Goal: Task Accomplishment & Management: Manage account settings

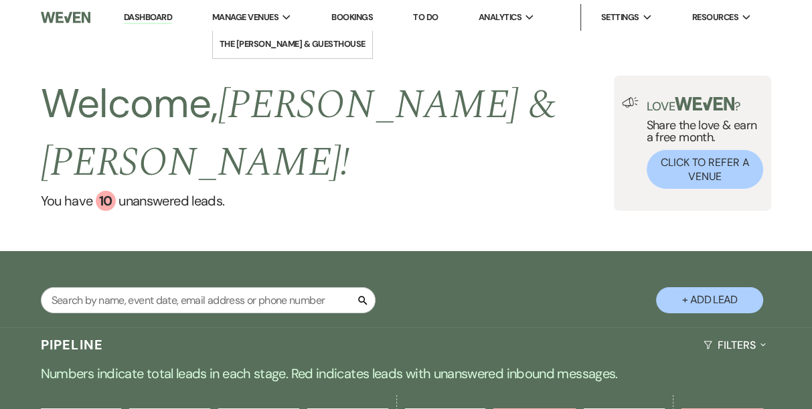
click at [251, 13] on span "Manage Venues" at bounding box center [245, 17] width 66 height 13
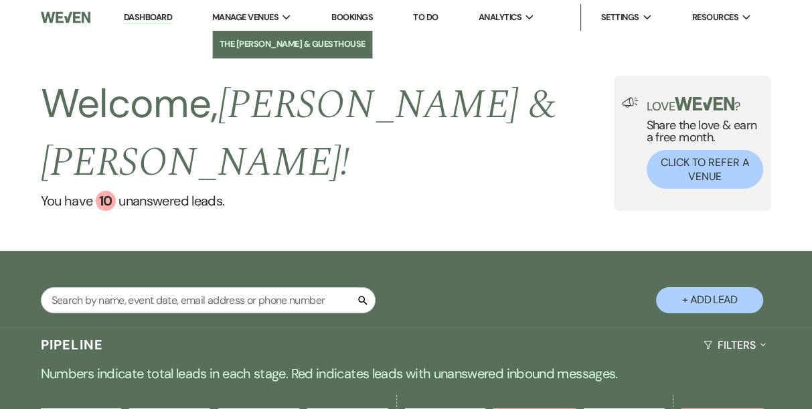
click at [265, 45] on li "The [PERSON_NAME] & GuestHouse" at bounding box center [292, 43] width 146 height 13
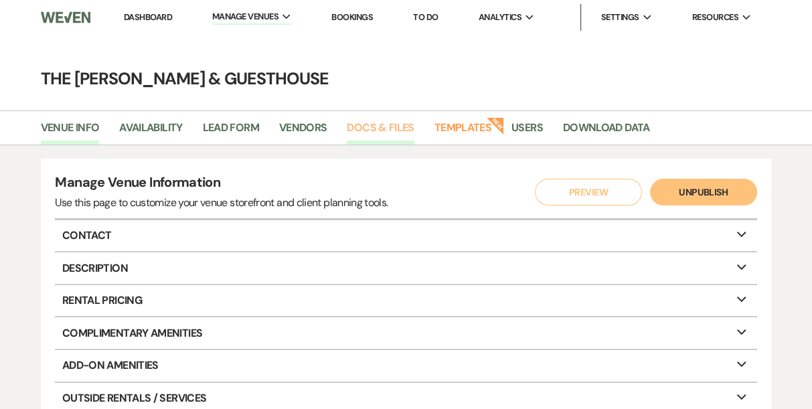
click at [368, 119] on link "Docs & Files" at bounding box center [380, 131] width 67 height 25
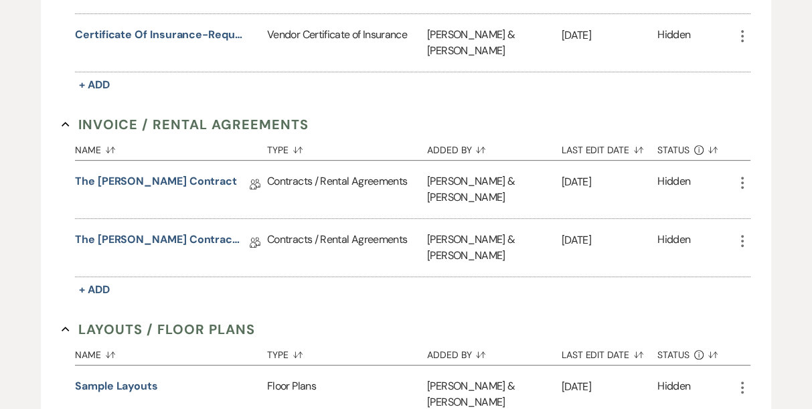
scroll to position [420, 0]
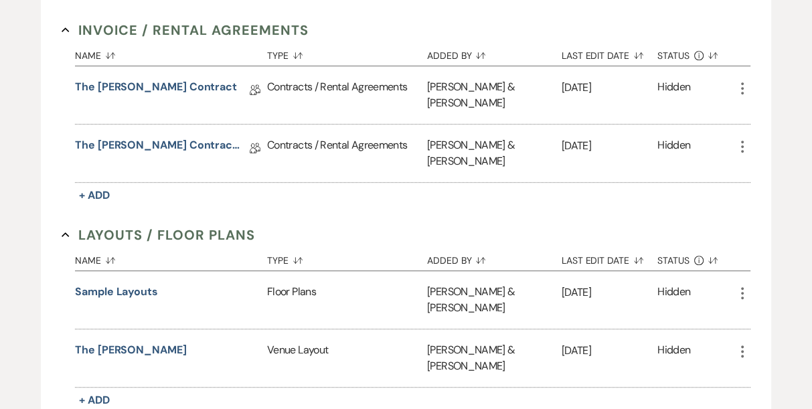
click at [376, 329] on div "Certificates of Insurance Collapse Name Sort Default Type Sort Default Added By…" at bounding box center [406, 260] width 688 height 1006
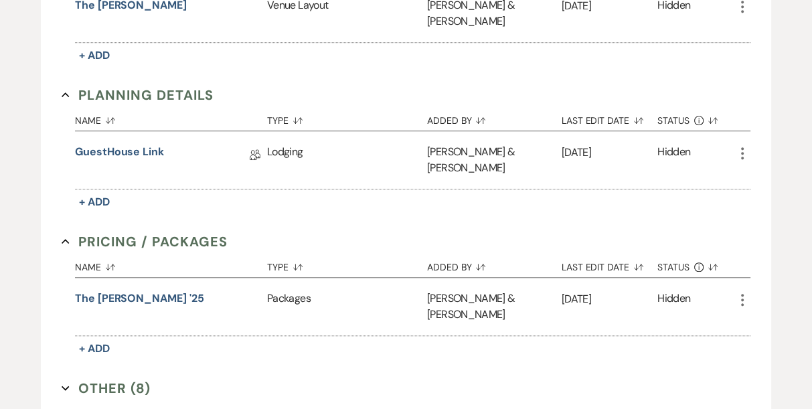
scroll to position [875, 0]
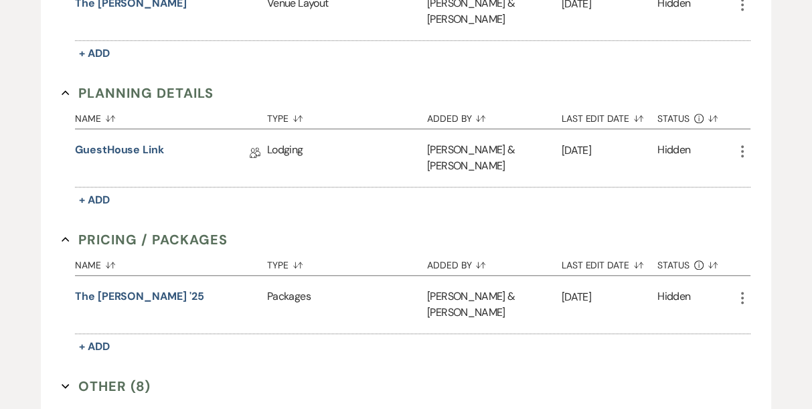
click at [131, 376] on button "Other (8) Expand" at bounding box center [106, 386] width 89 height 20
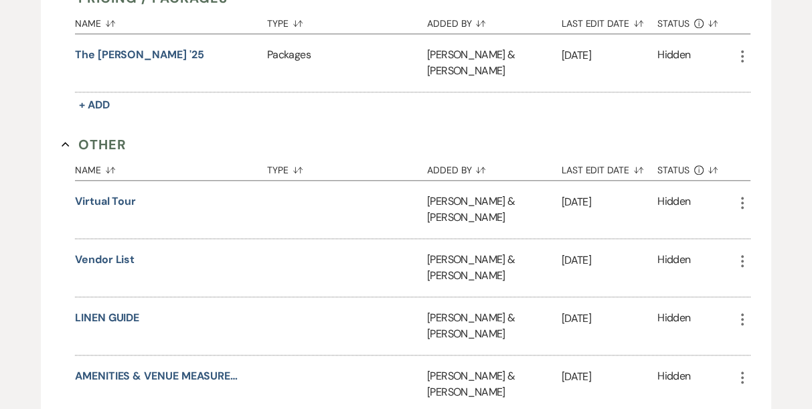
scroll to position [1129, 0]
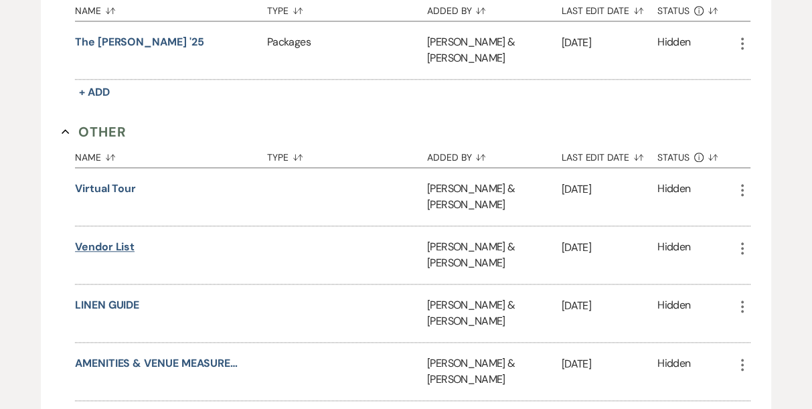
click at [122, 239] on button "Vendor List" at bounding box center [105, 247] width 60 height 16
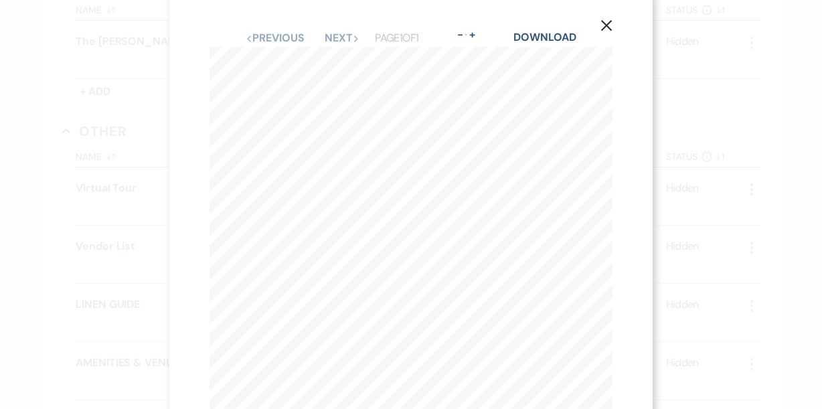
scroll to position [0, 0]
click at [607, 34] on use "button" at bounding box center [606, 36] width 11 height 11
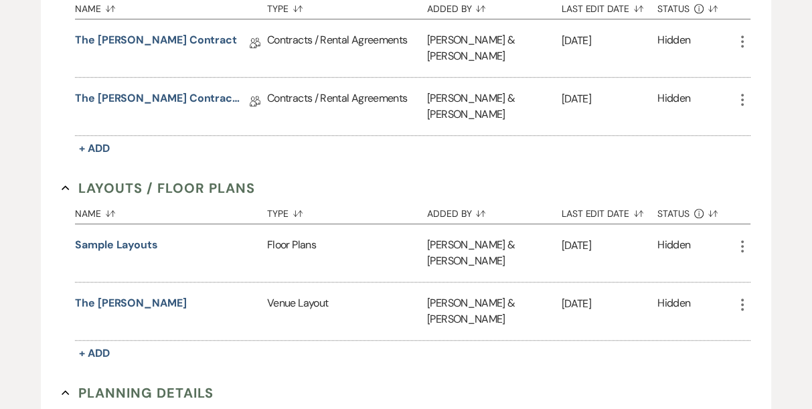
scroll to position [575, 0]
